Goal: Check status: Check status

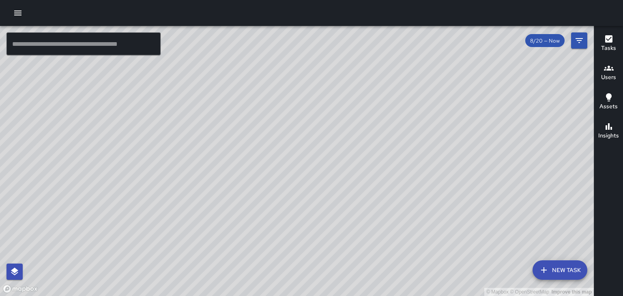
click at [610, 41] on icon "button" at bounding box center [608, 38] width 7 height 7
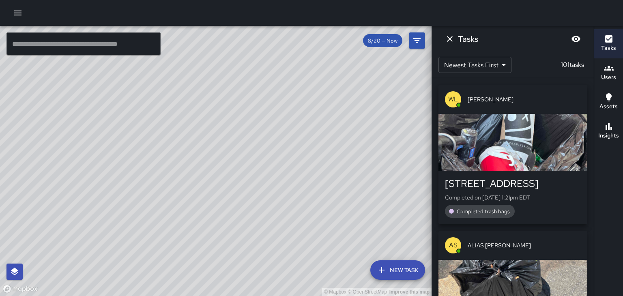
click at [560, 196] on p "Completed on [DATE] 1:21pm EDT" at bounding box center [513, 197] width 136 height 8
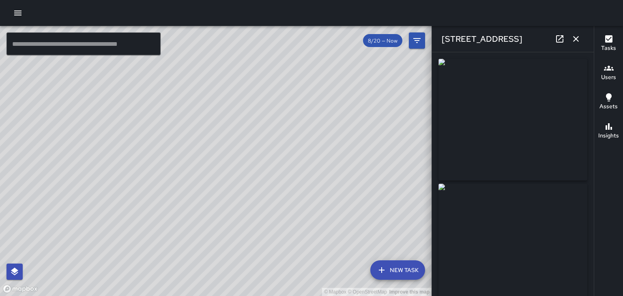
type input "**********"
click at [578, 41] on icon "button" at bounding box center [576, 39] width 10 height 10
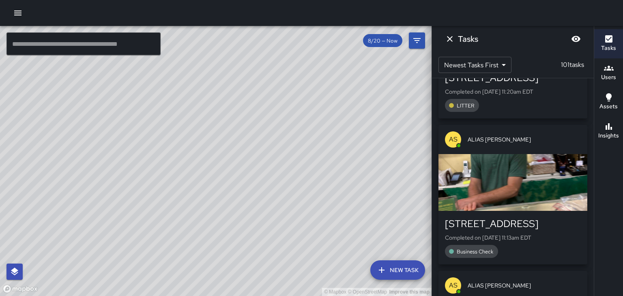
scroll to position [546, 0]
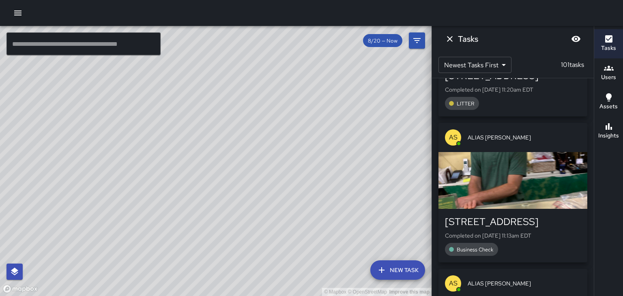
click at [569, 210] on div "[STREET_ADDRESS] Completed on [DATE] 11:13am EDT Business Check" at bounding box center [512, 236] width 149 height 54
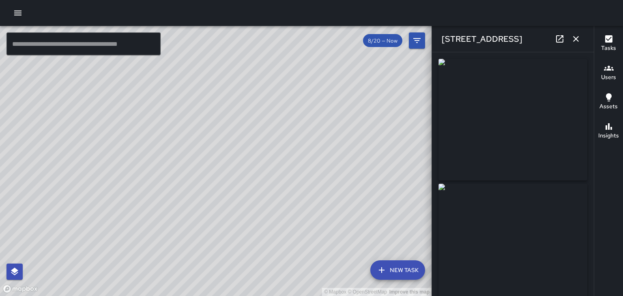
click at [579, 41] on icon "button" at bounding box center [576, 39] width 10 height 10
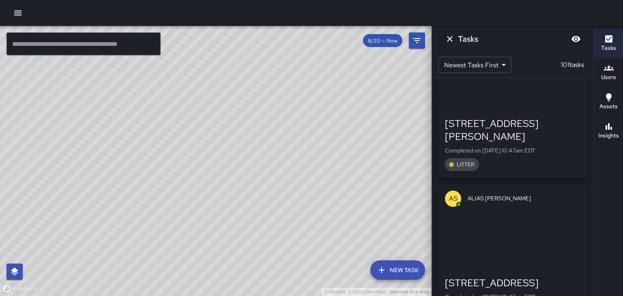
scroll to position [1931, 0]
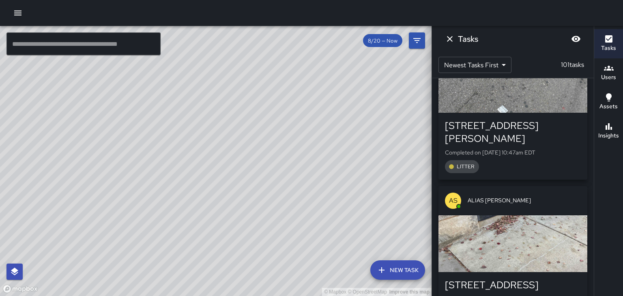
click at [564, 215] on div "button" at bounding box center [512, 243] width 149 height 57
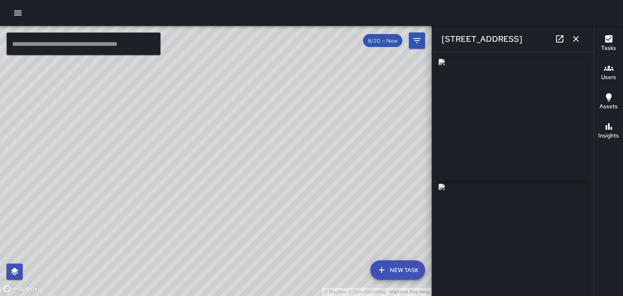
type input "**********"
click at [578, 41] on icon "button" at bounding box center [576, 39] width 6 height 6
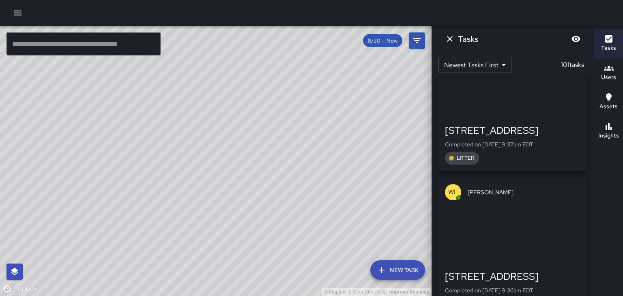
scroll to position [6456, 0]
